Goal: Task Accomplishment & Management: Use online tool/utility

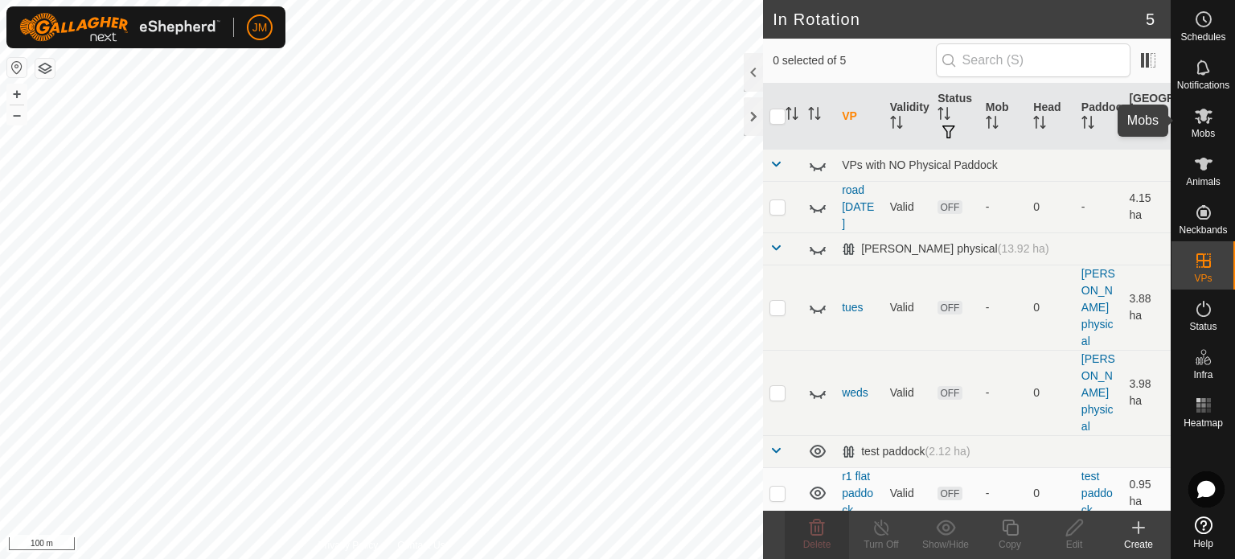
click at [1202, 119] on icon at bounding box center [1204, 116] width 18 height 15
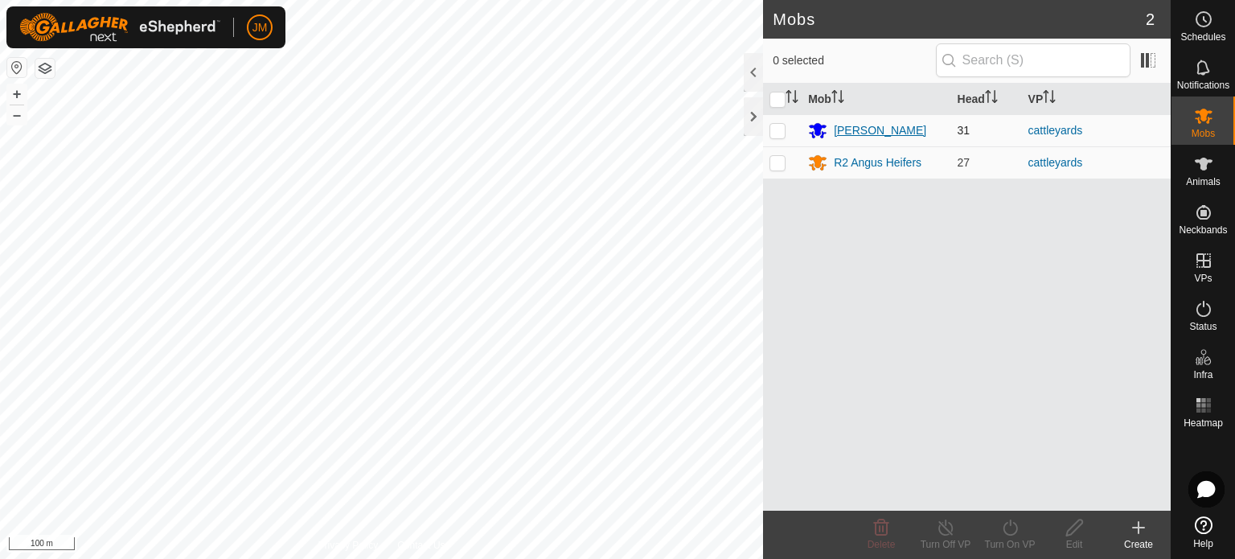
click at [890, 127] on div "[PERSON_NAME]" at bounding box center [880, 130] width 92 height 17
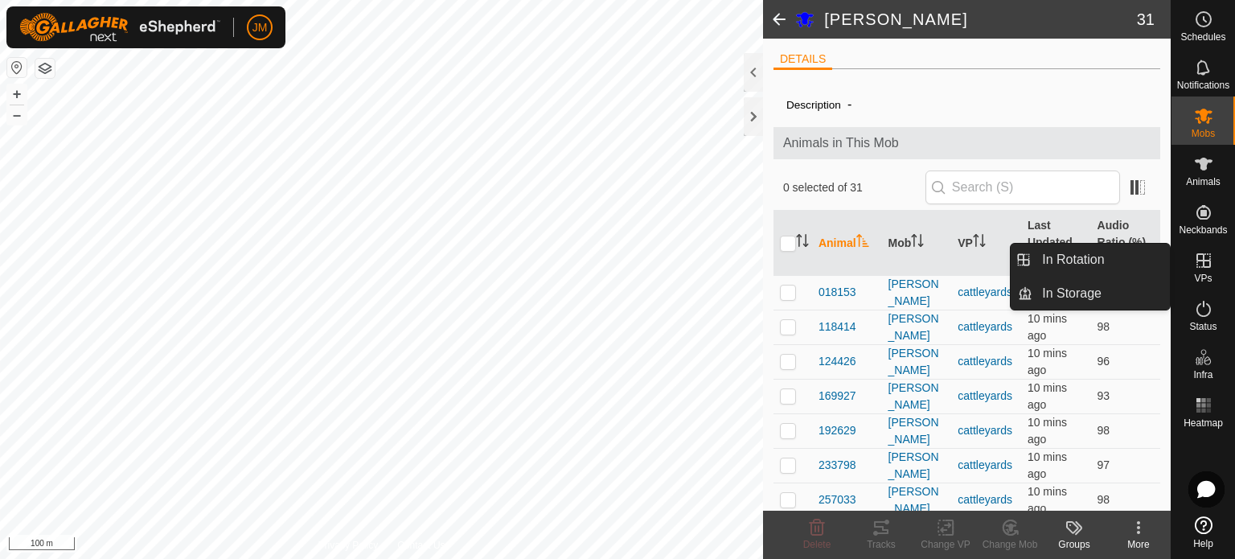
click at [1203, 258] on icon at bounding box center [1204, 260] width 14 height 14
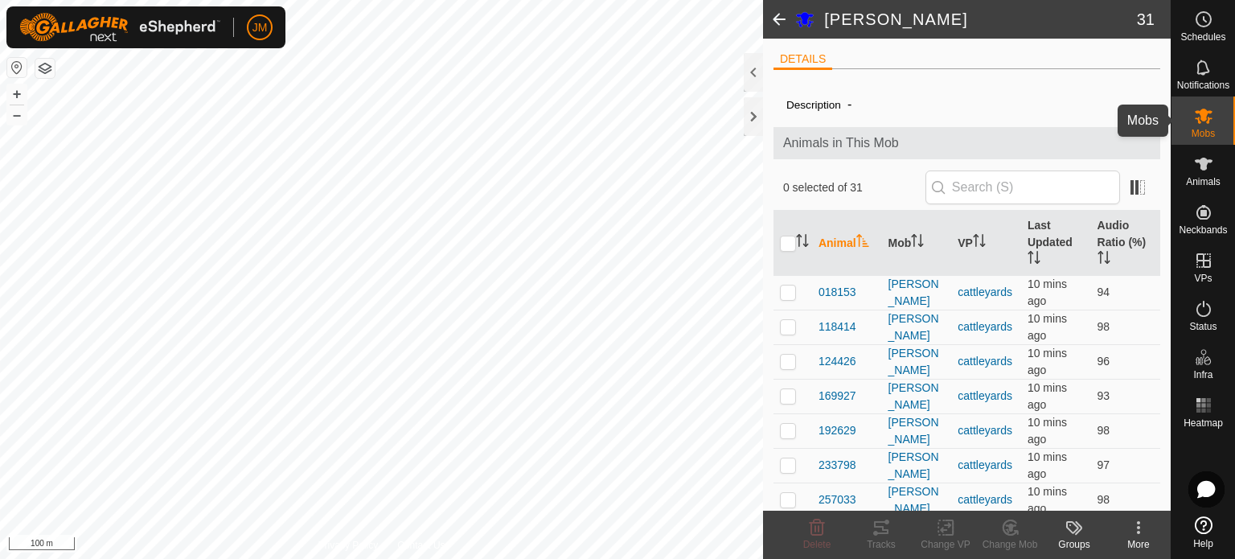
click at [1202, 122] on icon at bounding box center [1203, 115] width 19 height 19
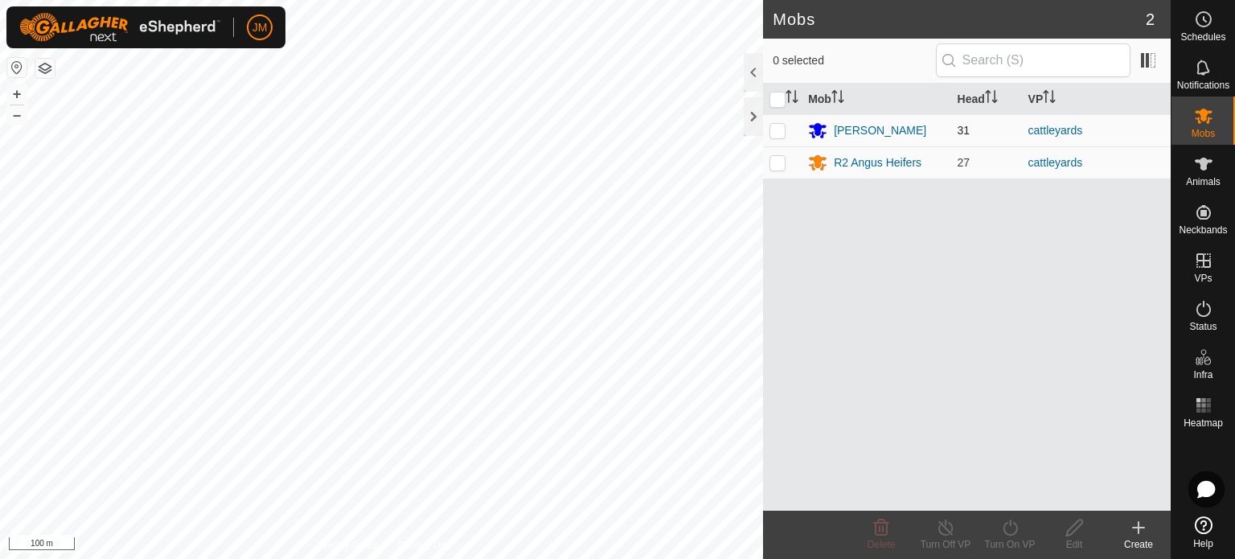
click at [783, 126] on p-checkbox at bounding box center [778, 130] width 16 height 13
checkbox input "true"
click at [1005, 530] on icon at bounding box center [1011, 527] width 20 height 19
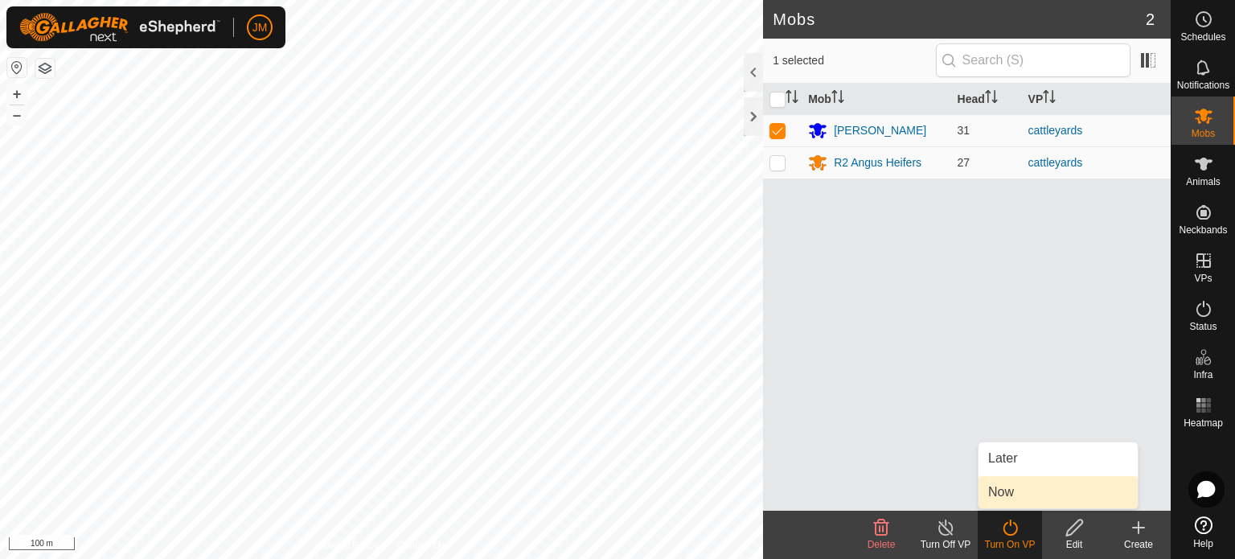
click at [1010, 489] on link "Now" at bounding box center [1058, 492] width 159 height 32
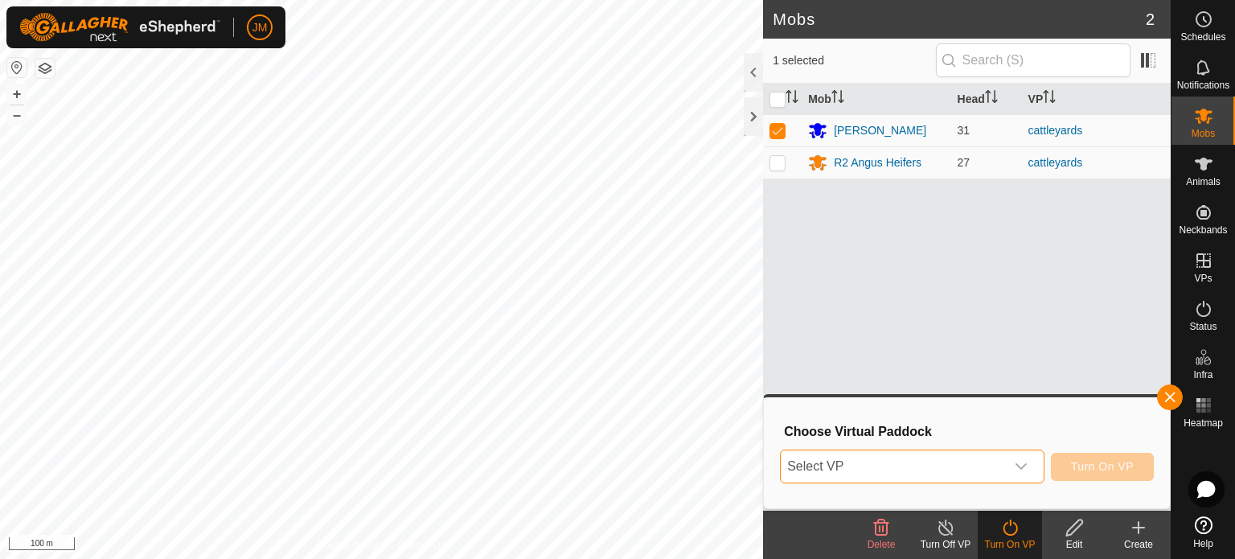
click at [971, 469] on span "Select VP" at bounding box center [893, 466] width 224 height 32
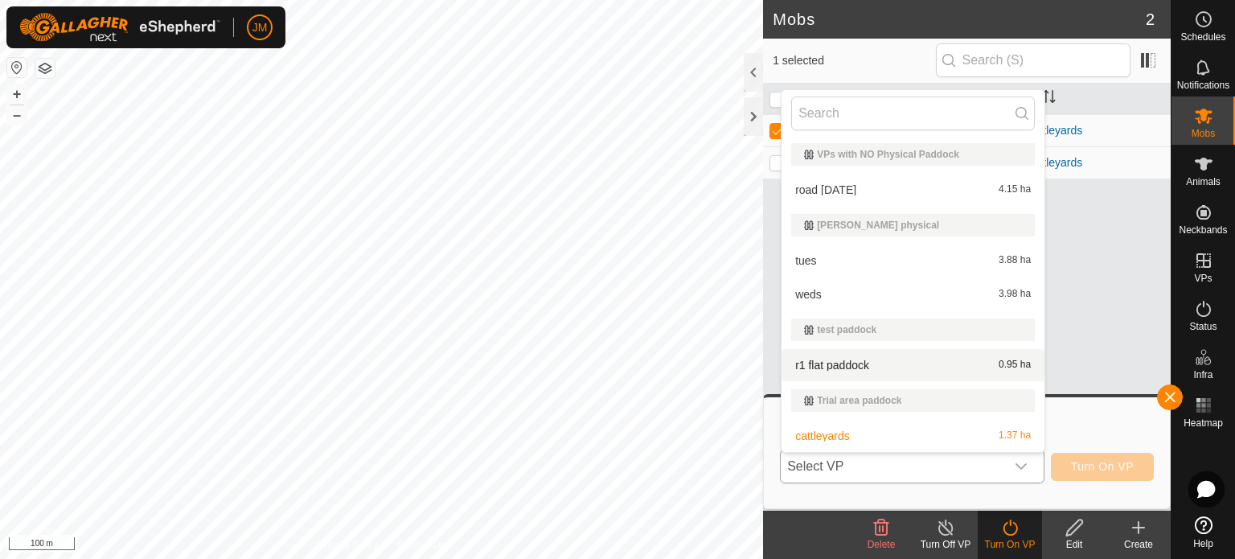
click at [905, 366] on li "r1 flat paddock 0.95 ha" at bounding box center [913, 365] width 263 height 32
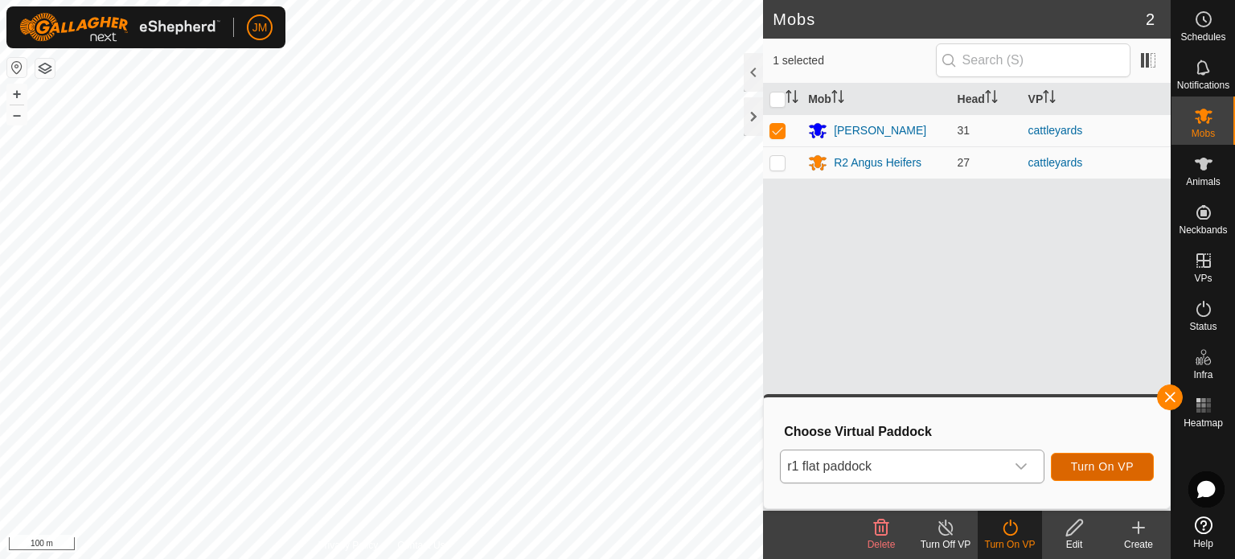
click at [1110, 470] on span "Turn On VP" at bounding box center [1102, 466] width 63 height 13
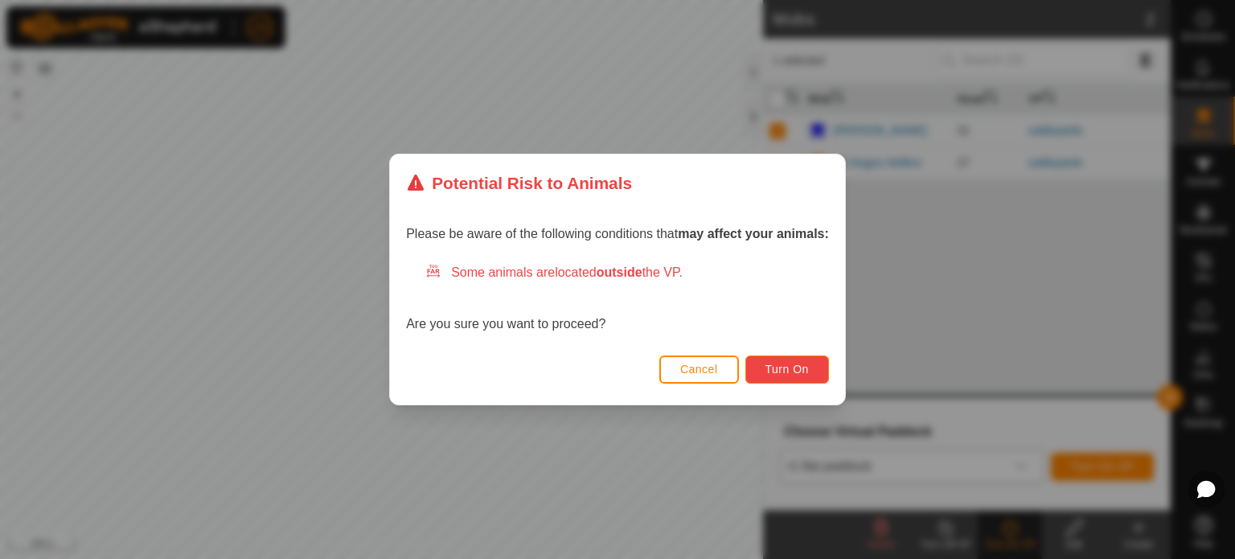
click at [779, 363] on span "Turn On" at bounding box center [787, 369] width 43 height 13
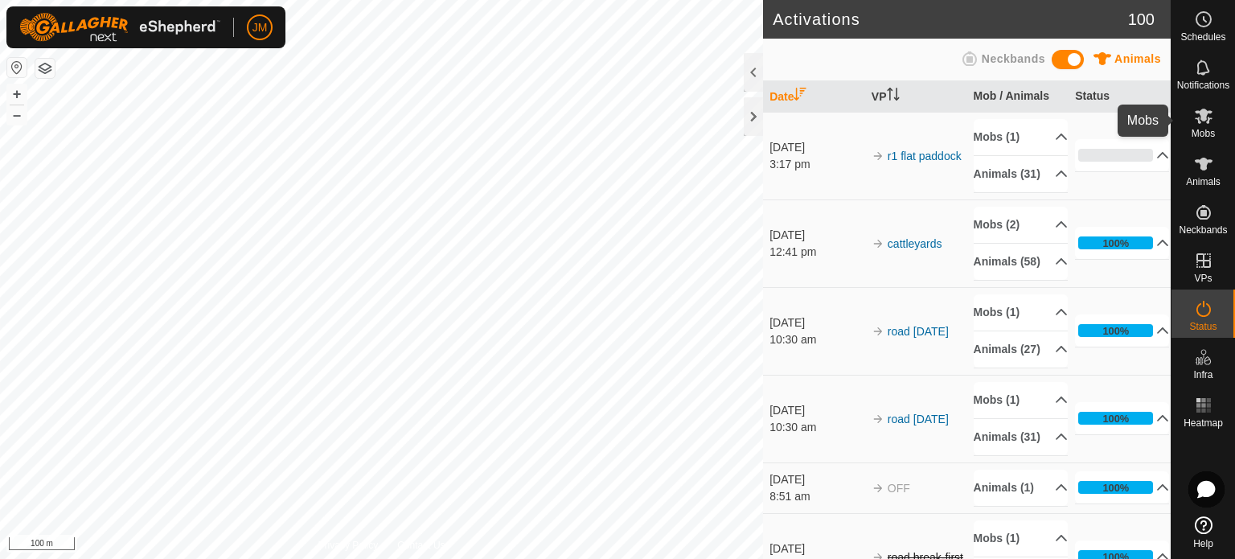
click at [1209, 116] on icon at bounding box center [1203, 115] width 19 height 19
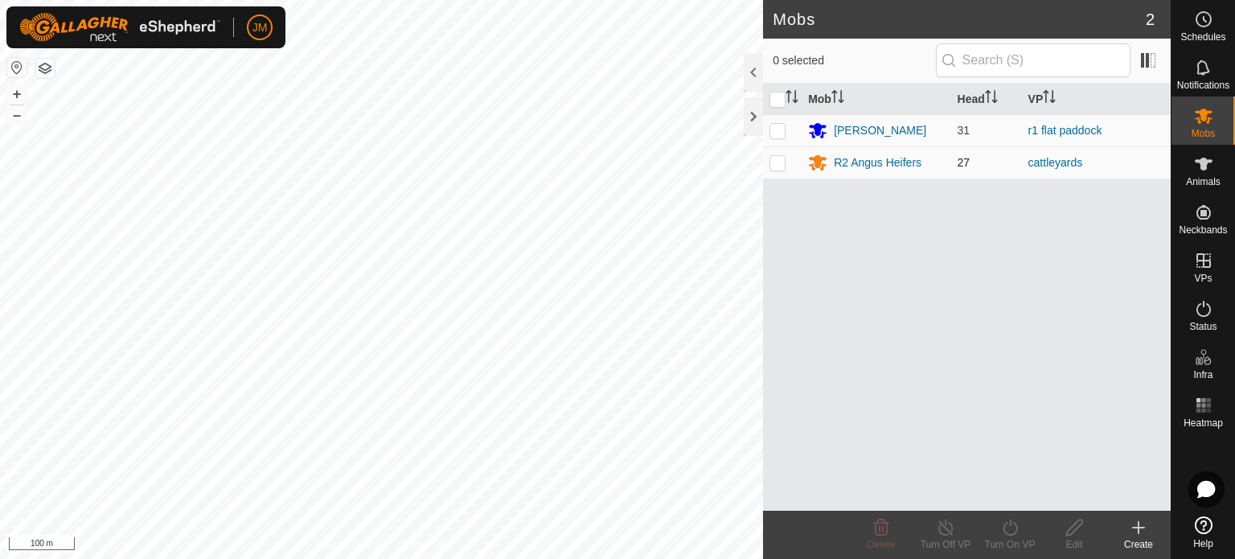
click at [782, 163] on p-checkbox at bounding box center [778, 162] width 16 height 13
checkbox input "true"
click at [1010, 532] on icon at bounding box center [1011, 527] width 20 height 19
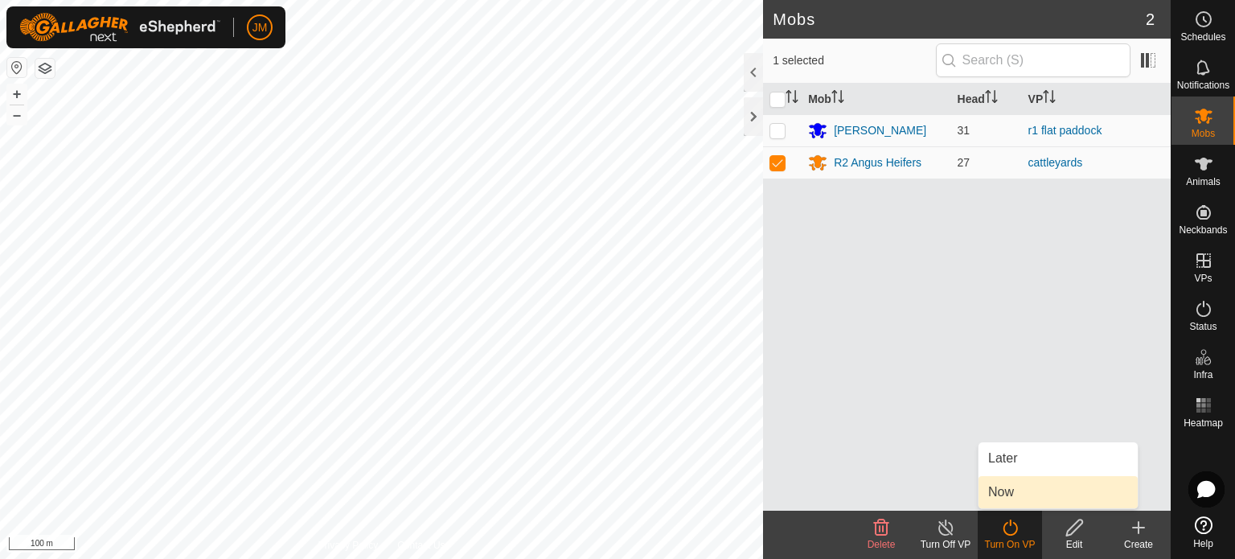
click at [1013, 491] on link "Now" at bounding box center [1058, 492] width 159 height 32
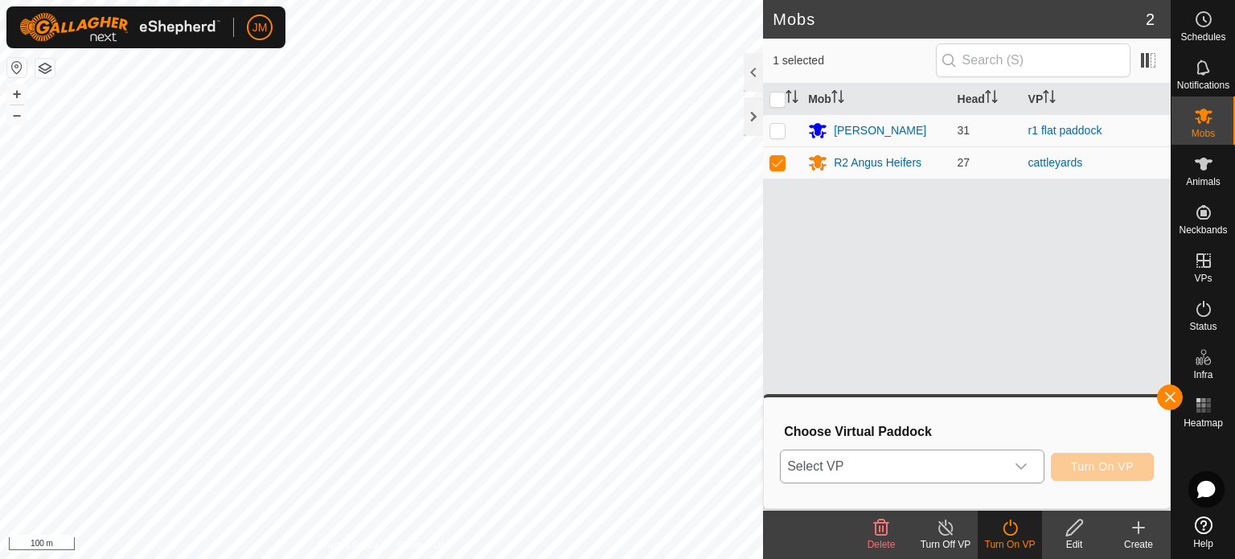
click at [1013, 471] on div "dropdown trigger" at bounding box center [1021, 466] width 32 height 32
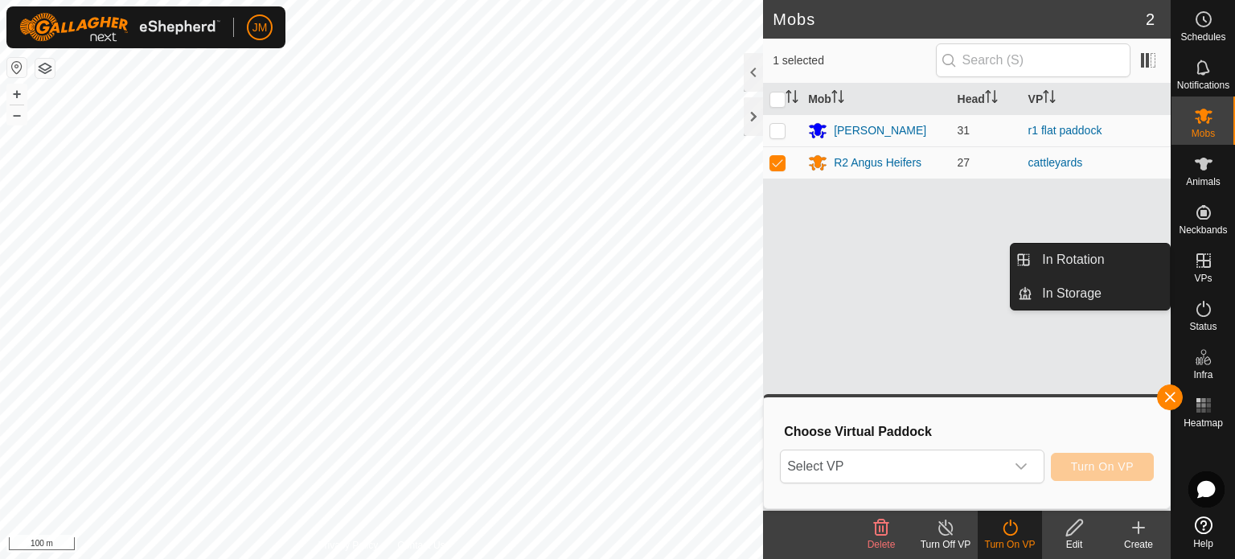
click at [1208, 276] on span "VPs" at bounding box center [1203, 278] width 18 height 10
click at [1134, 262] on link "In Rotation" at bounding box center [1102, 260] width 138 height 32
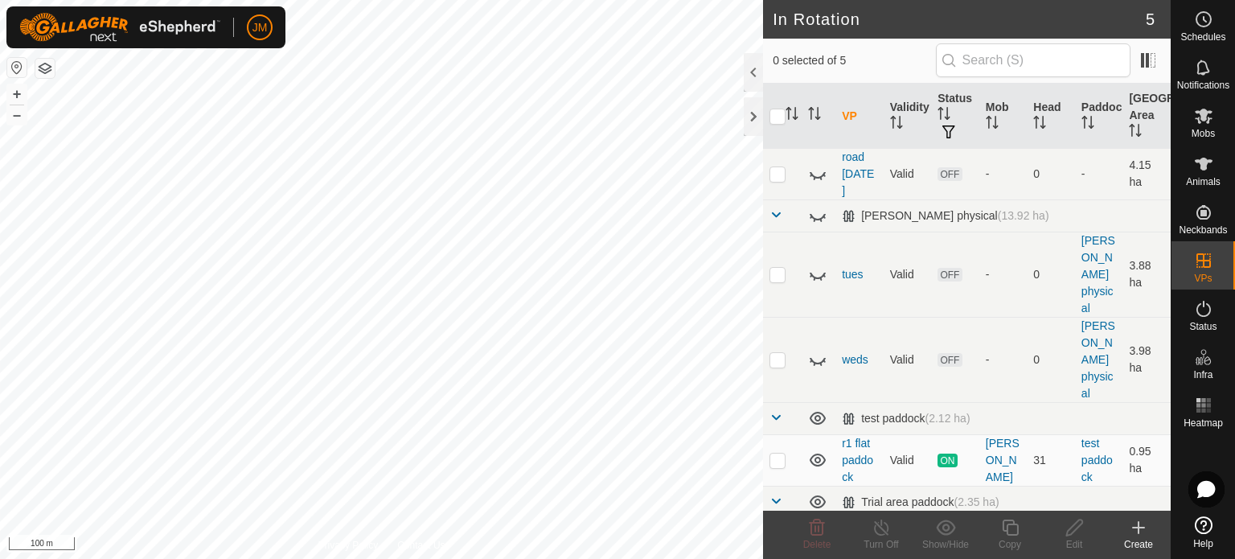
scroll to position [32, 0]
click at [814, 172] on icon at bounding box center [817, 174] width 19 height 19
click at [1203, 124] on icon at bounding box center [1203, 115] width 19 height 19
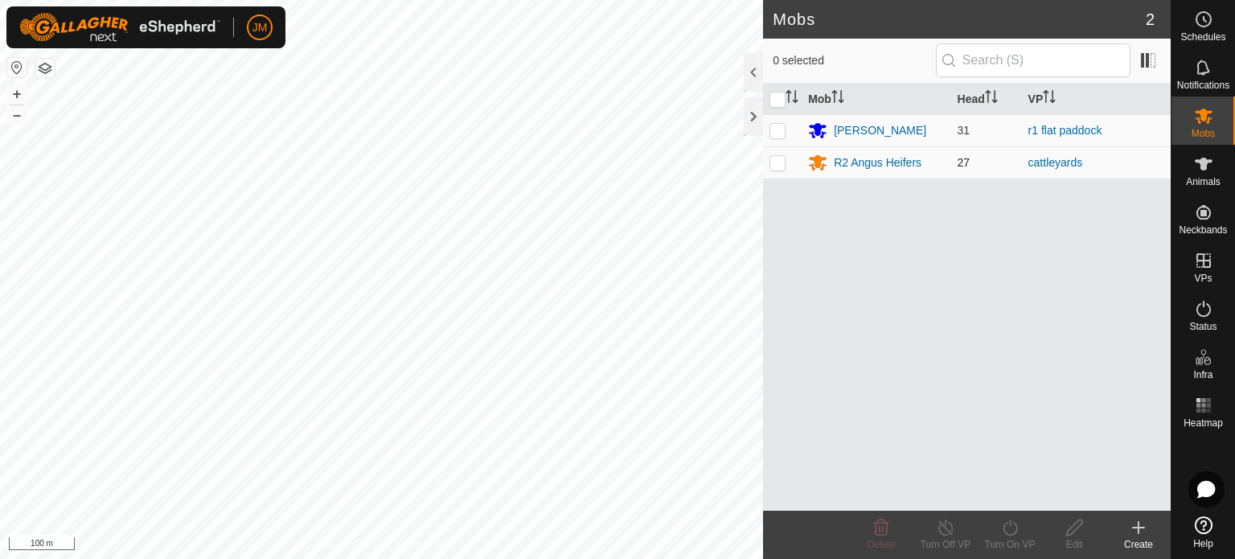
click at [781, 164] on p-checkbox at bounding box center [778, 162] width 16 height 13
checkbox input "true"
click at [1017, 530] on icon at bounding box center [1010, 528] width 14 height 16
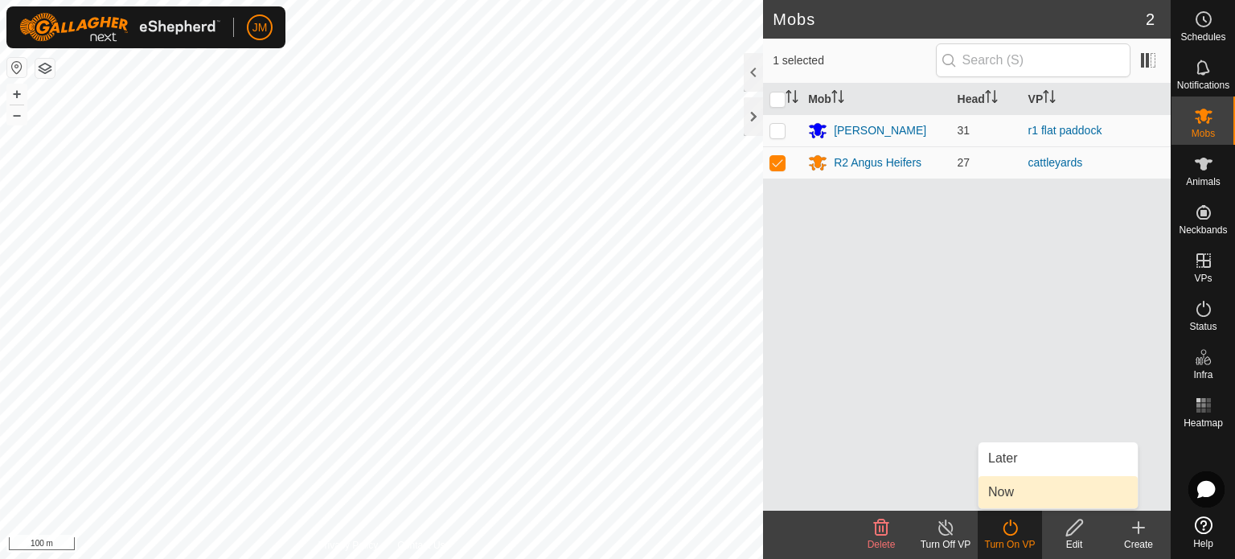
click at [1020, 488] on link "Now" at bounding box center [1058, 492] width 159 height 32
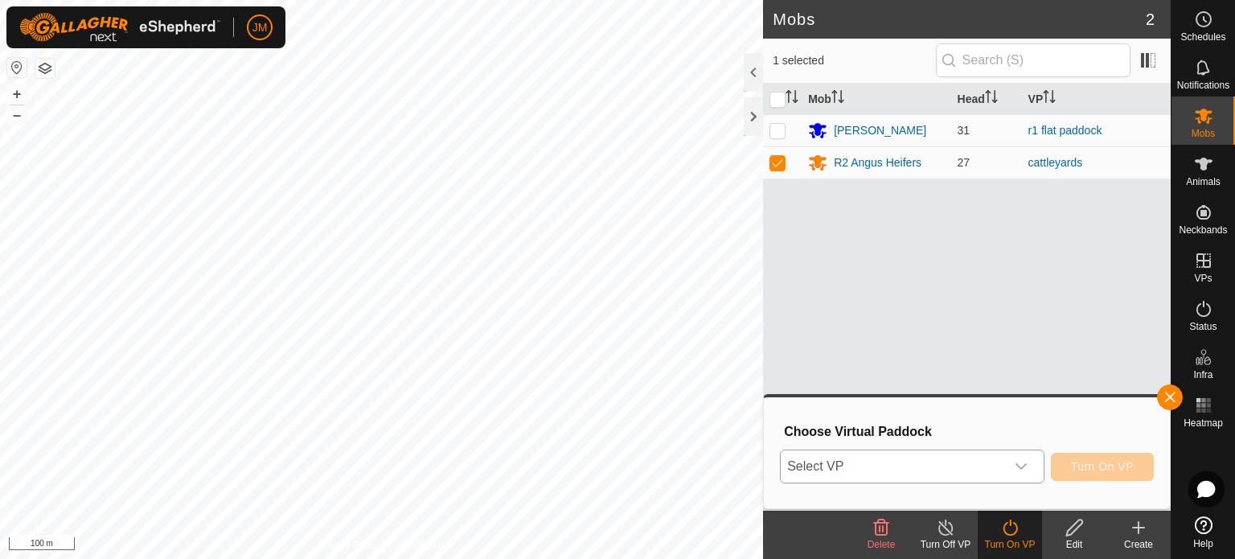
click at [1011, 459] on div "dropdown trigger" at bounding box center [1021, 466] width 32 height 32
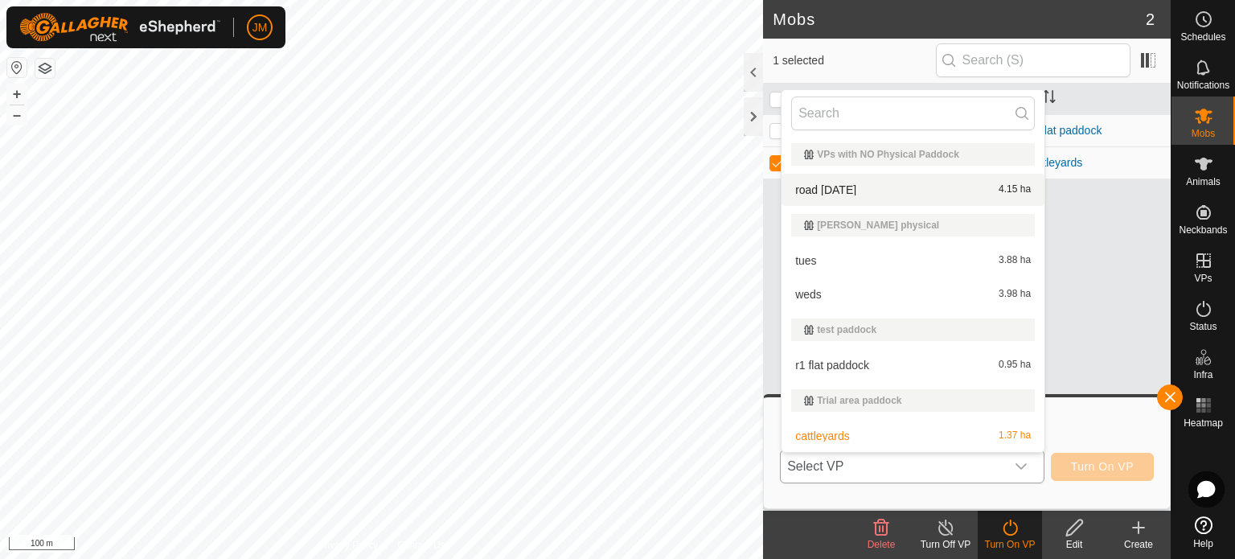
click at [935, 186] on li "road [DATE] 4.15 ha" at bounding box center [913, 190] width 263 height 32
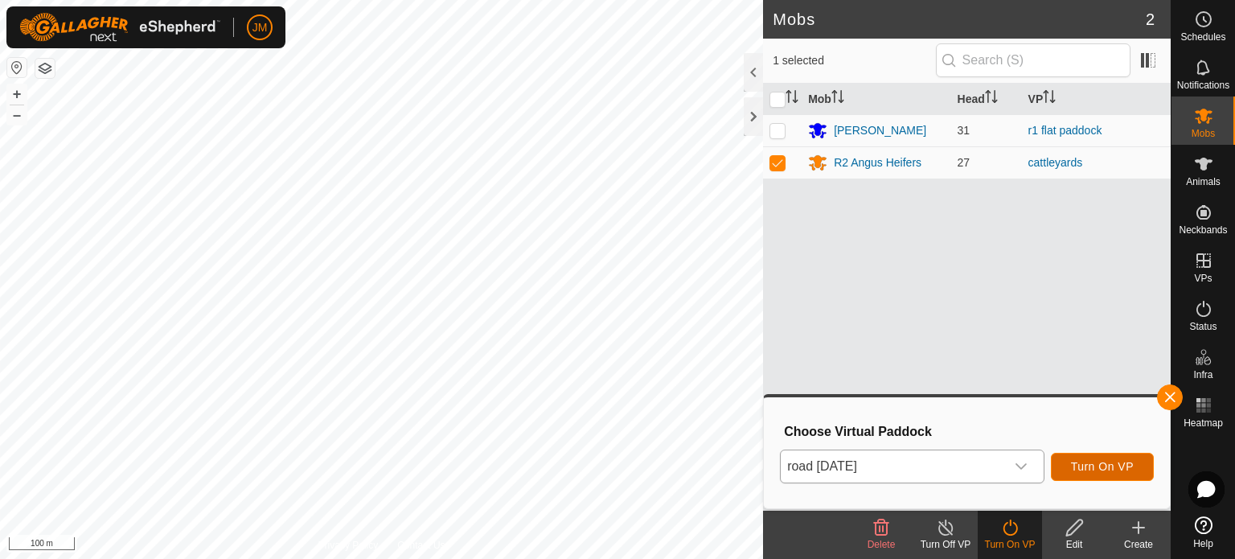
click at [1091, 466] on span "Turn On VP" at bounding box center [1102, 466] width 63 height 13
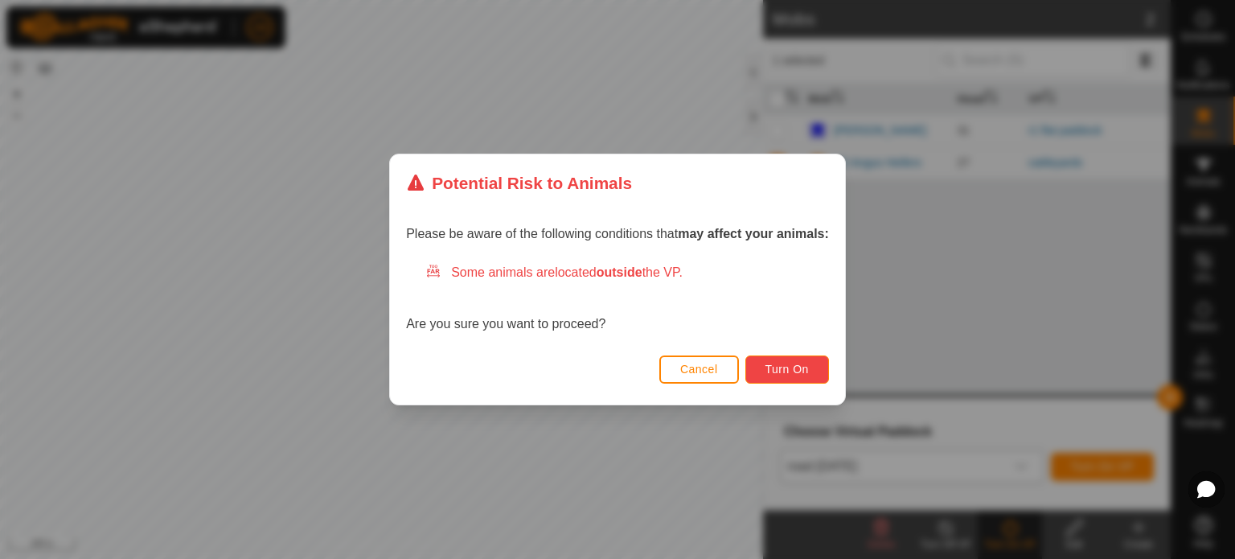
click at [770, 360] on button "Turn On" at bounding box center [788, 370] width 84 height 28
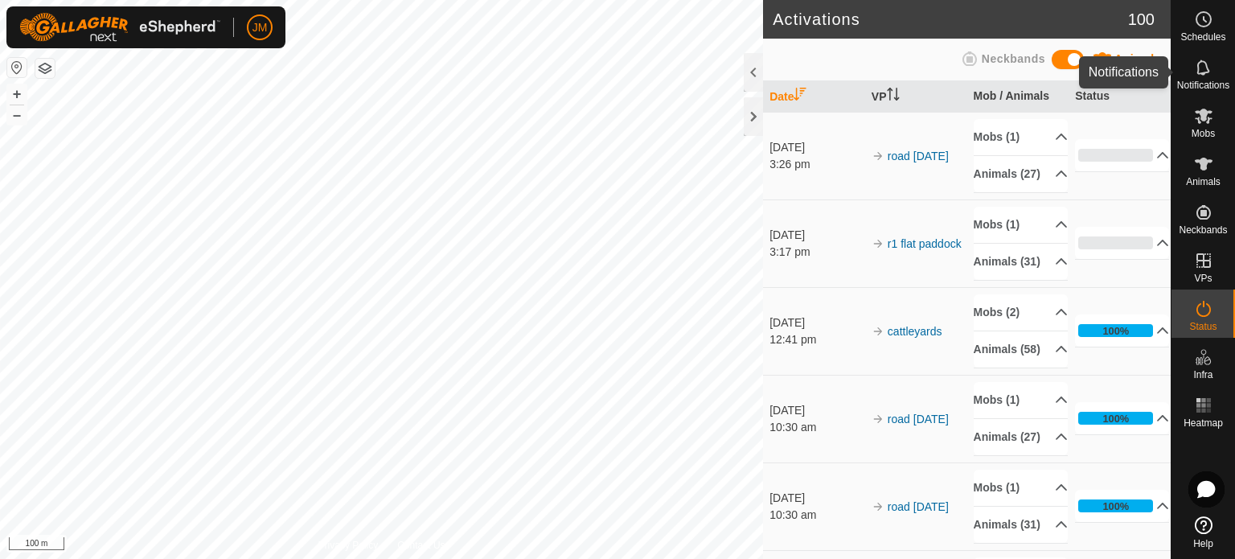
click at [1200, 80] on span "Notifications" at bounding box center [1204, 85] width 52 height 10
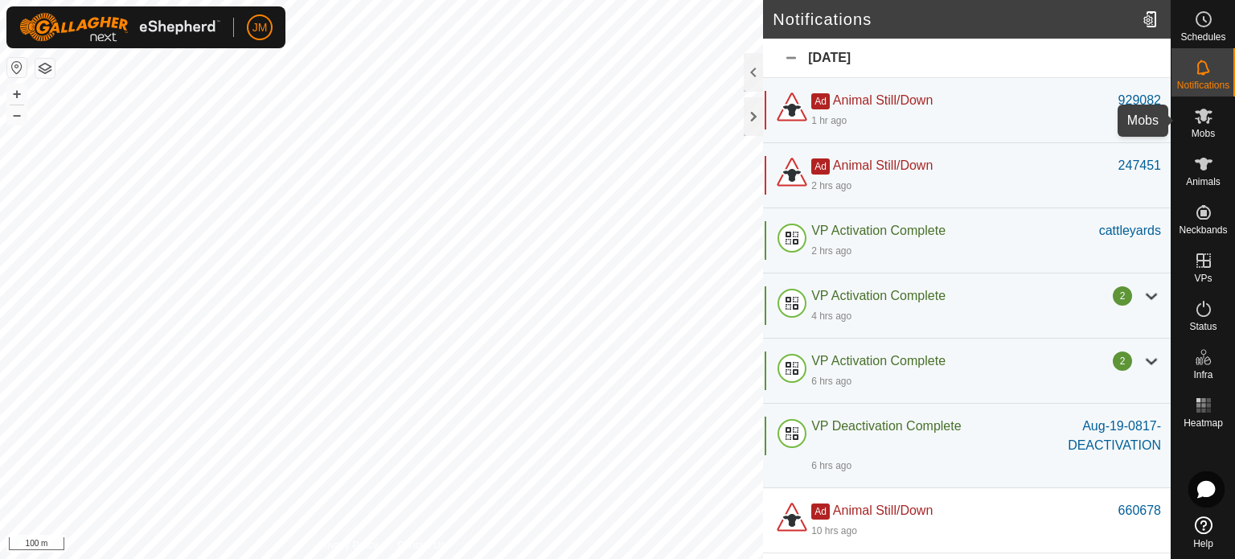
click at [1205, 117] on icon at bounding box center [1204, 116] width 18 height 15
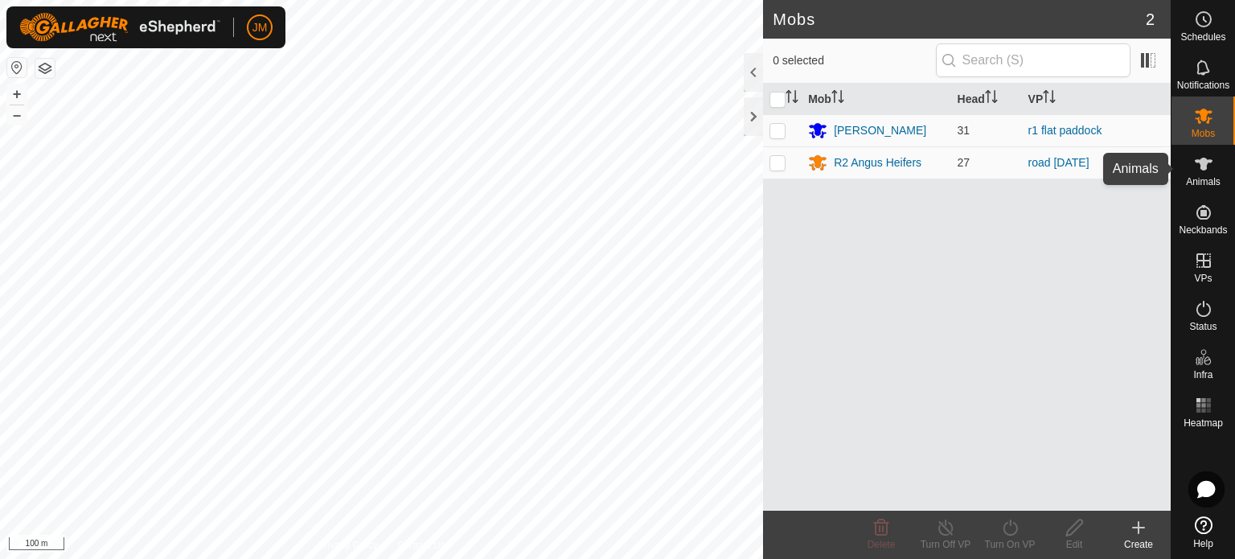
click at [1200, 177] on span "Animals" at bounding box center [1203, 182] width 35 height 10
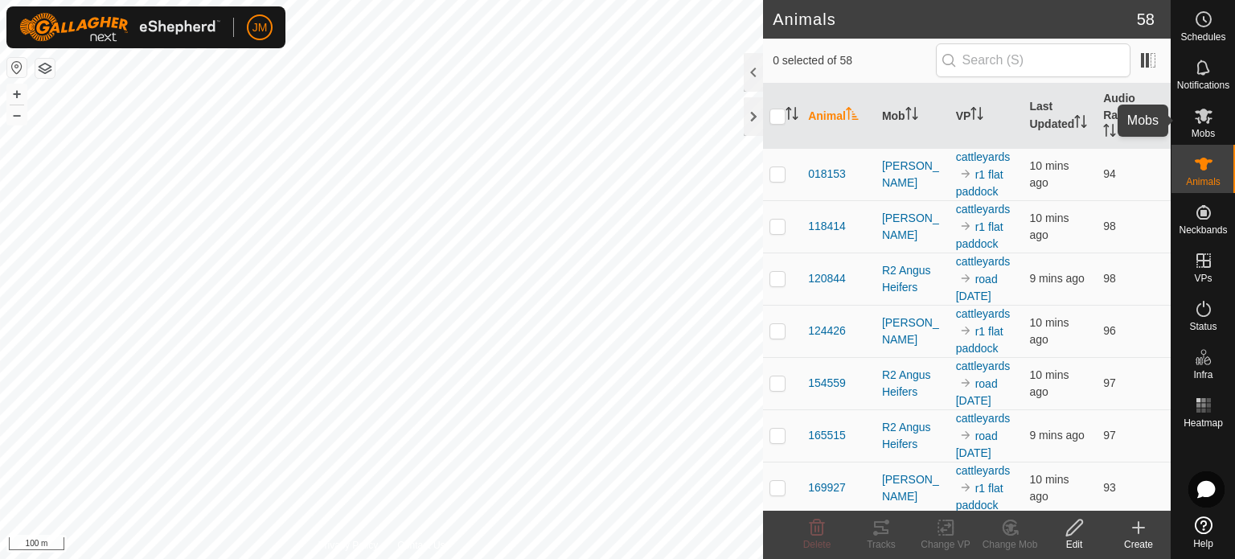
click at [1206, 111] on icon at bounding box center [1204, 116] width 18 height 15
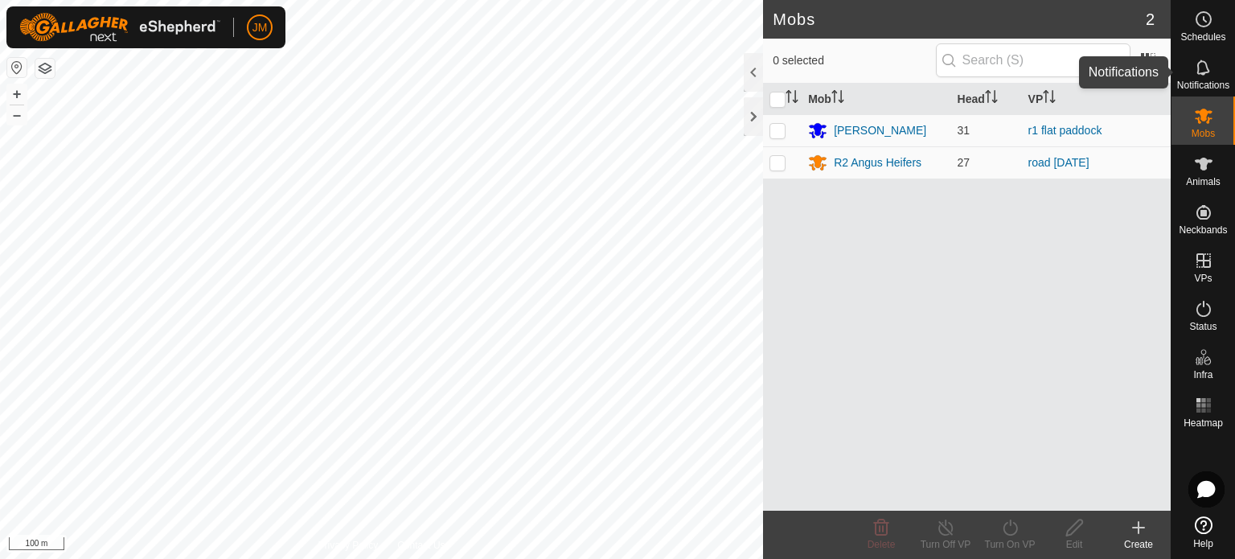
click at [1194, 68] on icon at bounding box center [1203, 67] width 19 height 19
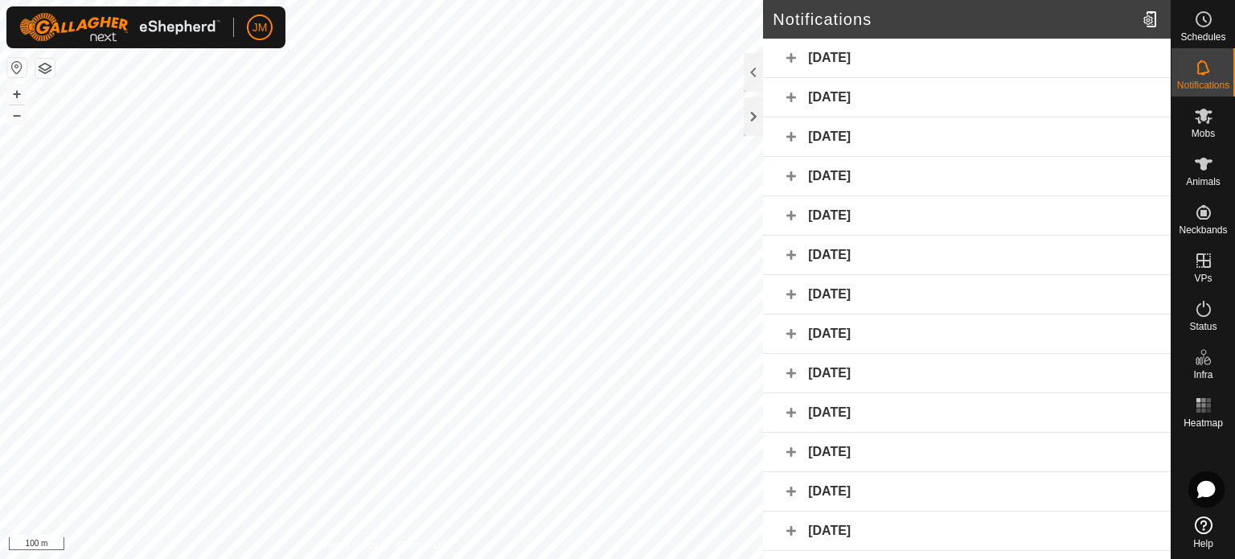
click at [996, 94] on div "[DATE]" at bounding box center [967, 97] width 408 height 39
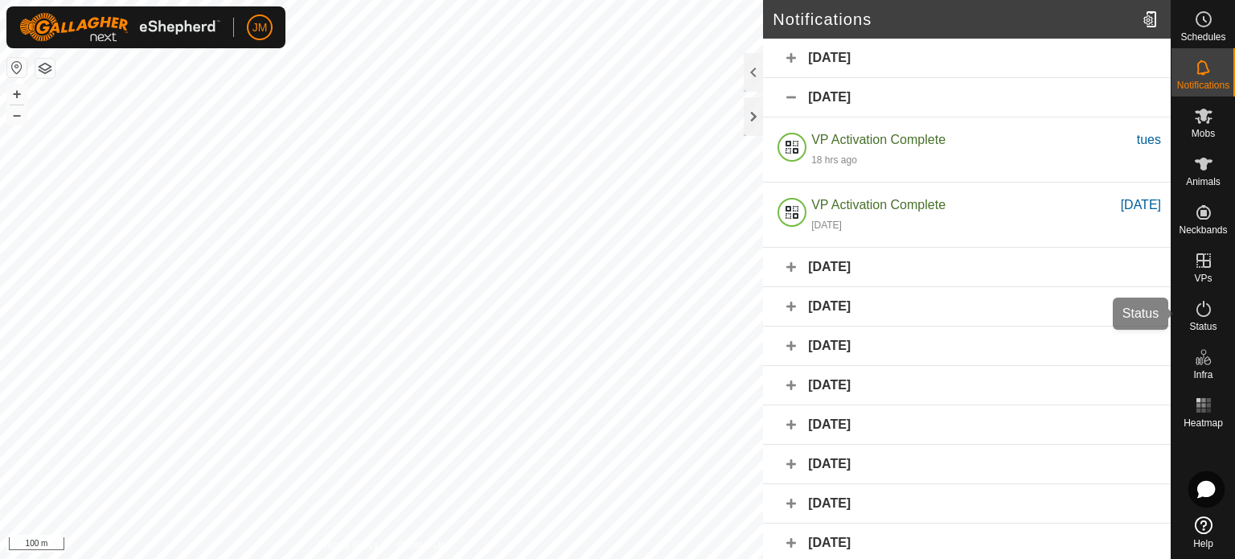
click at [1195, 313] on icon at bounding box center [1203, 308] width 19 height 19
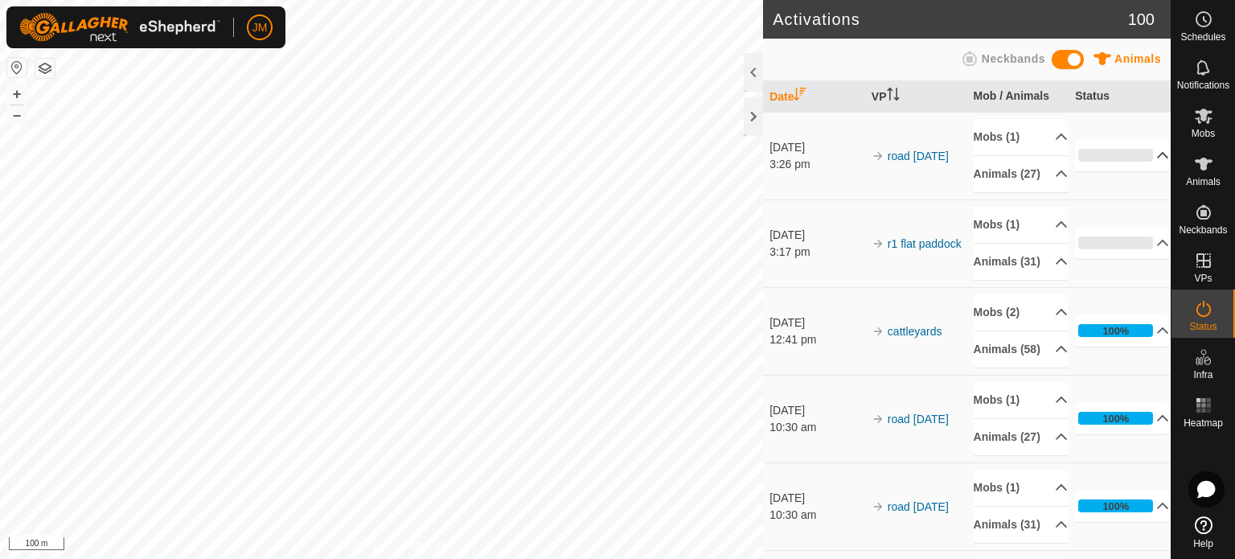
click at [1145, 162] on p-accordion-header "0%" at bounding box center [1122, 155] width 94 height 32
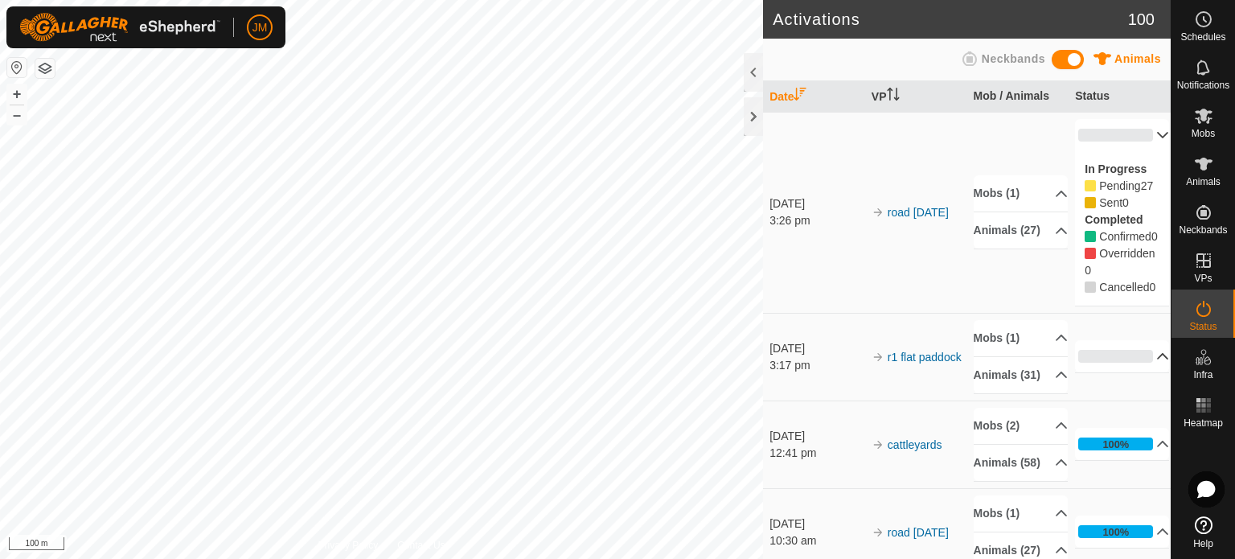
click at [1144, 372] on p-accordion-header "0%" at bounding box center [1122, 356] width 94 height 32
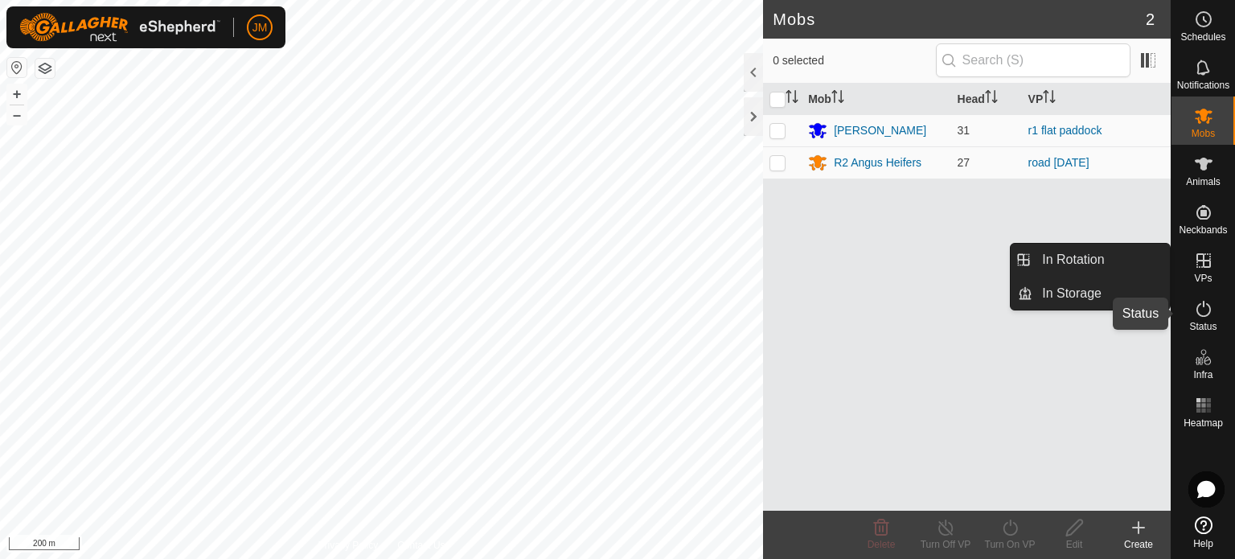
click at [1208, 306] on icon at bounding box center [1203, 308] width 19 height 19
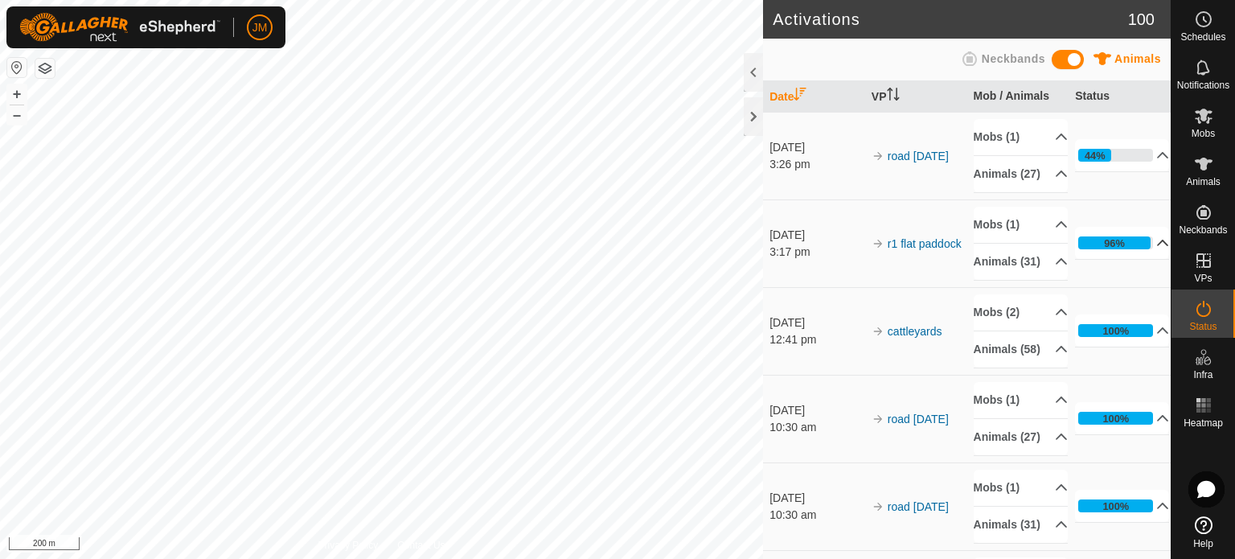
click at [1107, 259] on p-accordion-header "96%" at bounding box center [1122, 243] width 94 height 32
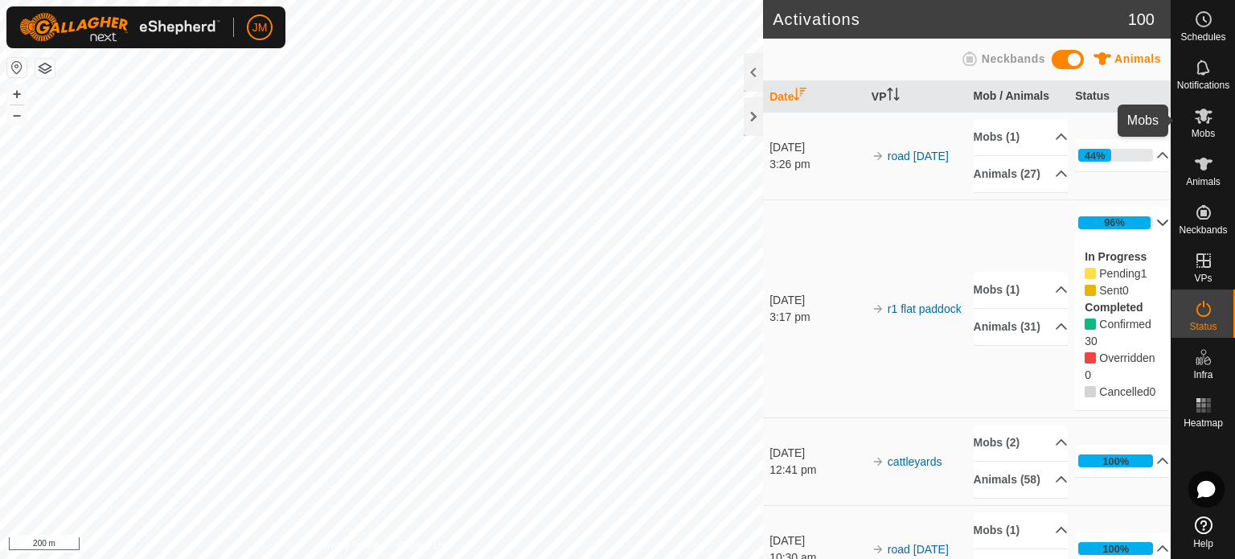
click at [1203, 125] on es-mob-svg-icon at bounding box center [1204, 116] width 29 height 26
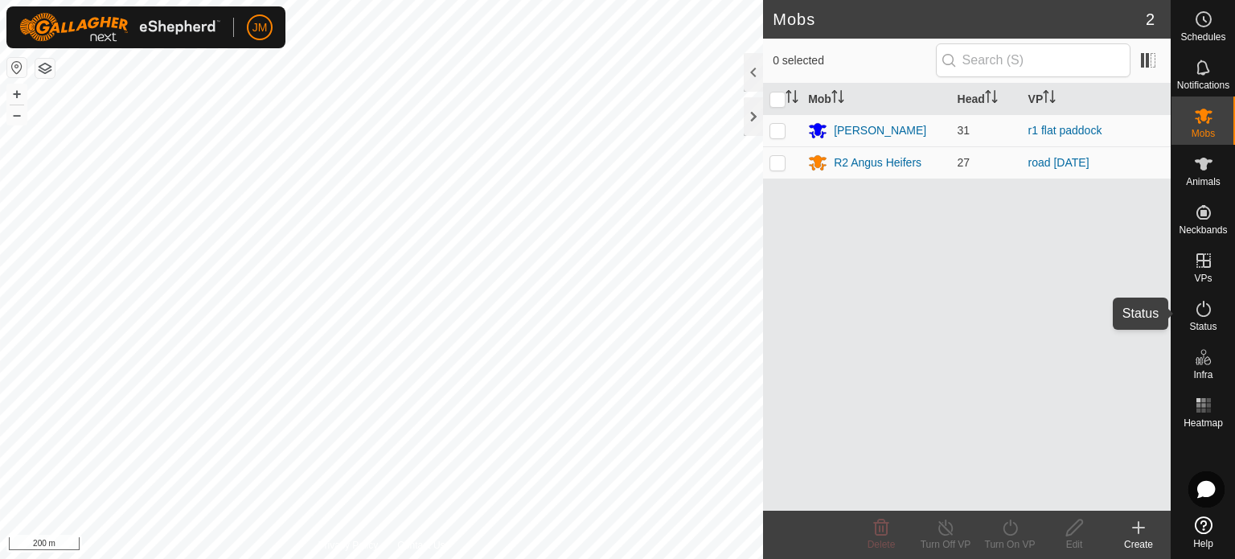
click at [1198, 306] on icon at bounding box center [1204, 309] width 14 height 16
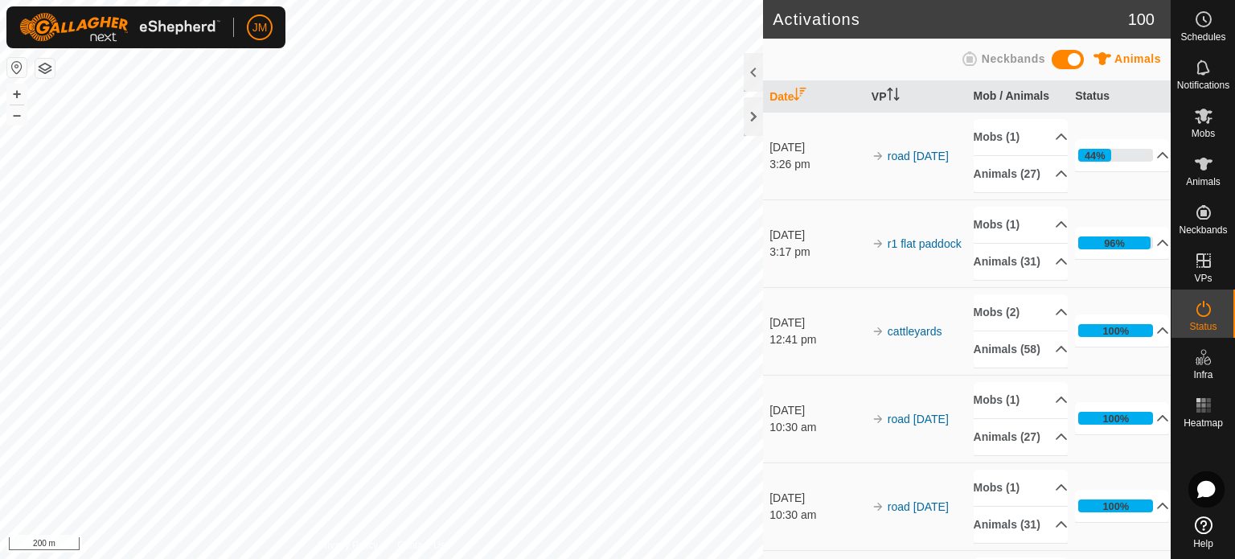
click at [1142, 287] on td "96% In Progress Pending 1 Sent 0 Completed Confirmed 30 Overridden 0 Cancelled 0" at bounding box center [1120, 243] width 102 height 88
click at [1136, 162] on p-accordion-header "44%" at bounding box center [1122, 155] width 94 height 32
